Goal: Transaction & Acquisition: Purchase product/service

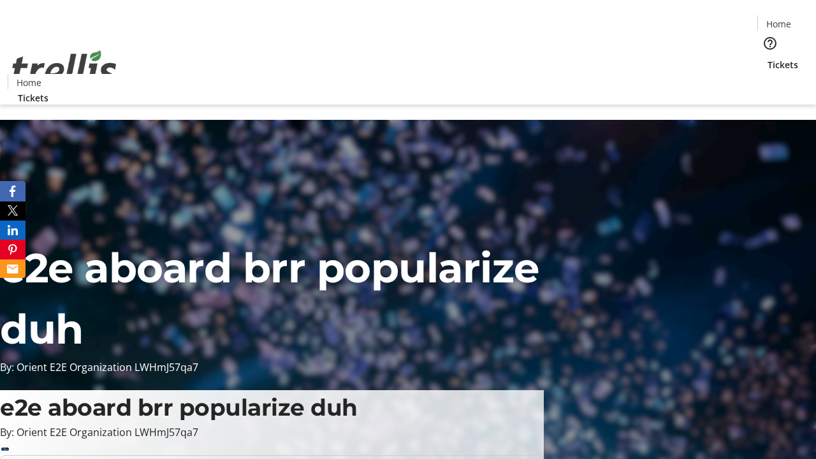
click at [768, 58] on span "Tickets" at bounding box center [783, 64] width 31 height 13
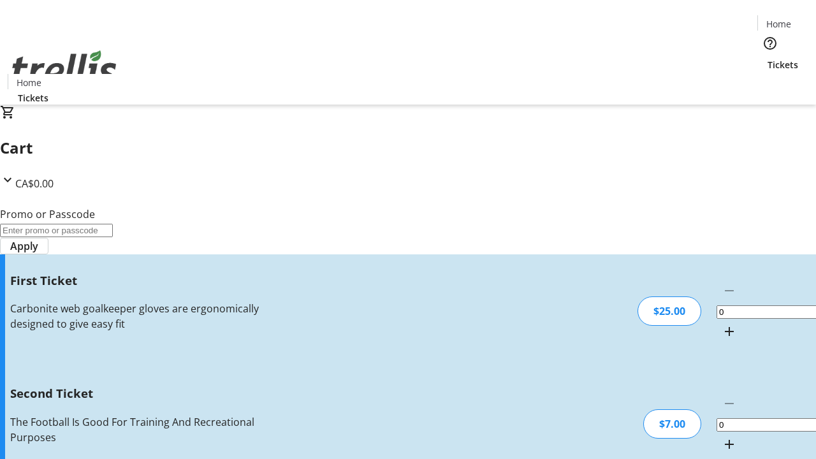
click at [722, 324] on mat-icon "Increment by one" at bounding box center [729, 331] width 15 height 15
type input "1"
click at [722, 437] on mat-icon "Increment by one" at bounding box center [729, 444] width 15 height 15
type input "2"
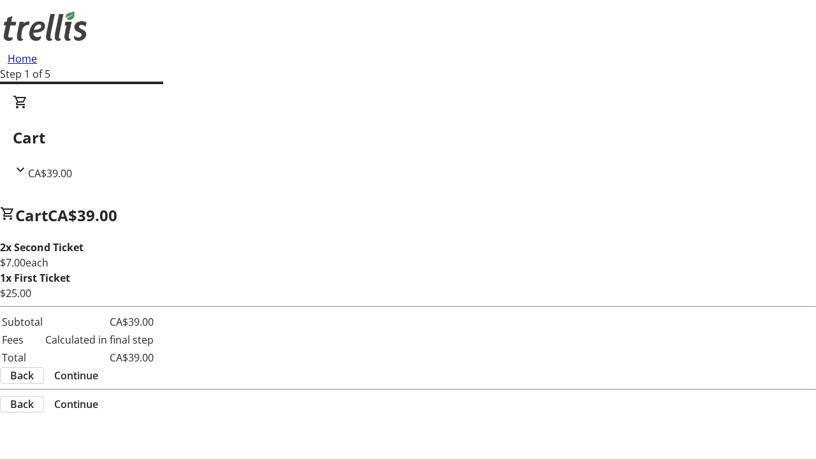
click at [98, 378] on span "Continue" at bounding box center [76, 375] width 44 height 15
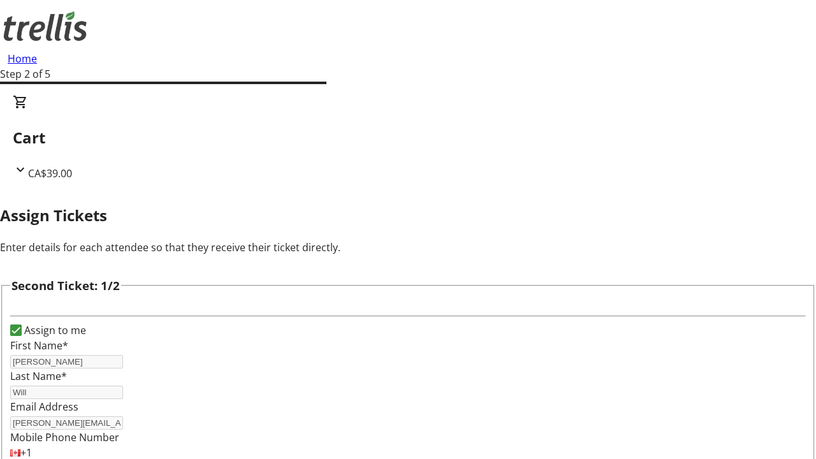
type input "[PERSON_NAME]"
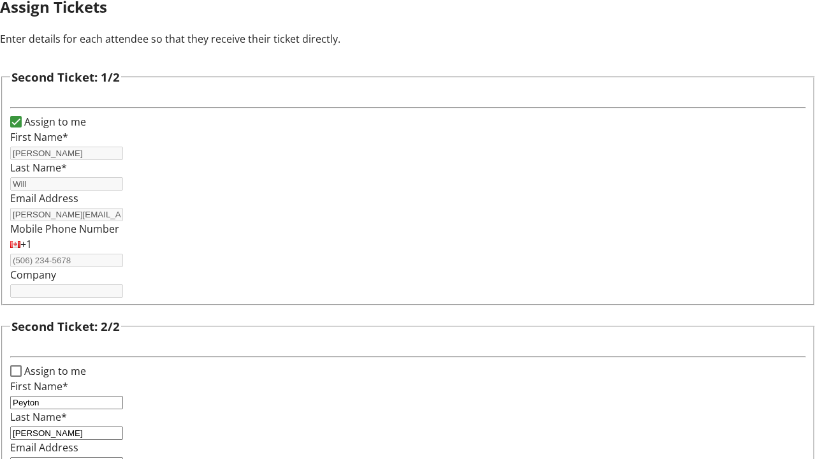
type input "[EMAIL_ADDRESS][DOMAIN_NAME]"
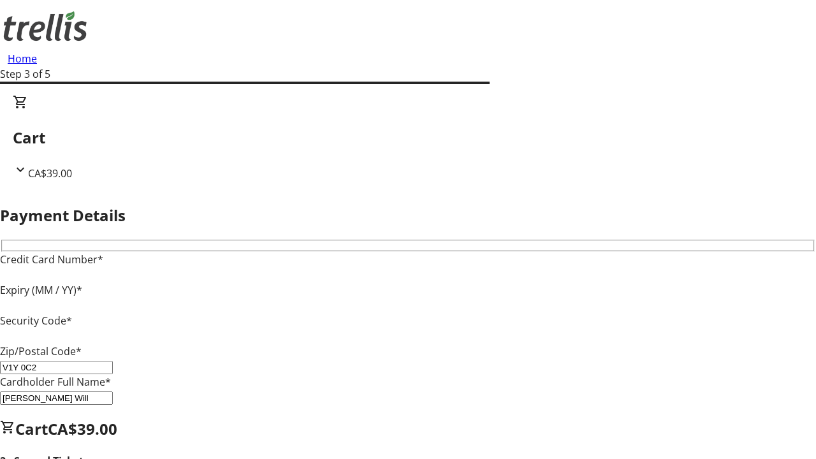
type input "V1Y 0C2"
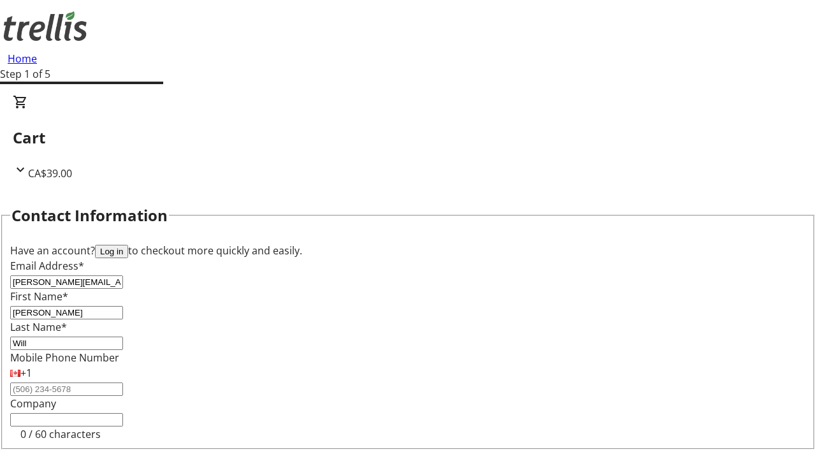
type input "[PERSON_NAME][EMAIL_ADDRESS][DOMAIN_NAME]"
type input "[PERSON_NAME]"
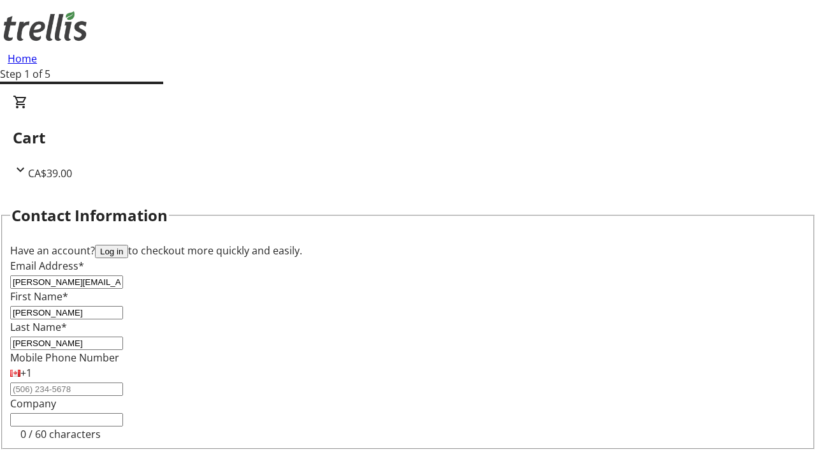
scroll to position [150, 0]
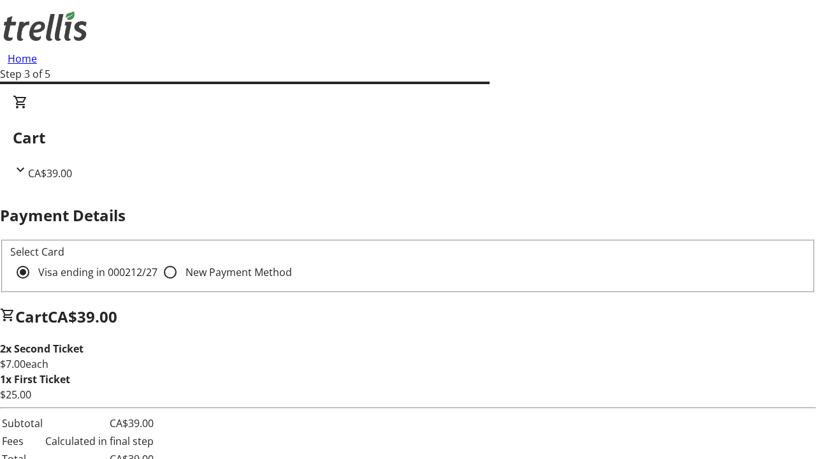
click at [158, 260] on input "New Payment Method" at bounding box center [171, 273] width 26 height 26
radio input "true"
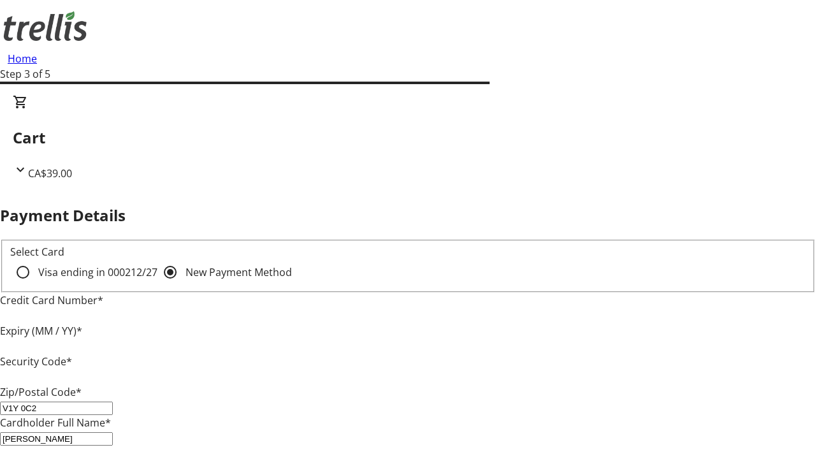
type input "V1Y 0C2"
